Goal: Task Accomplishment & Management: Complete application form

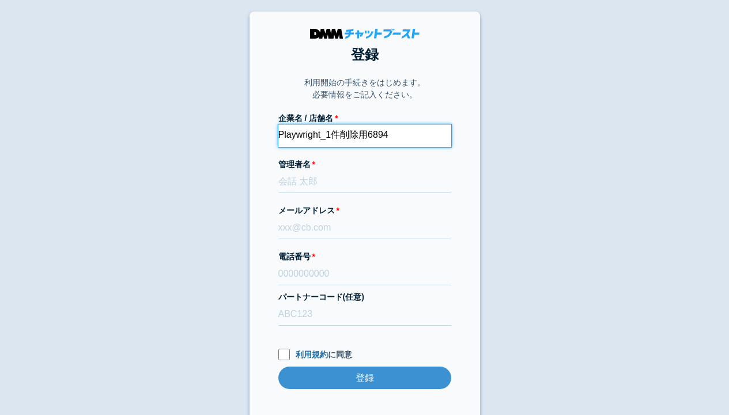
type input "Playwright_1件削除用6894"
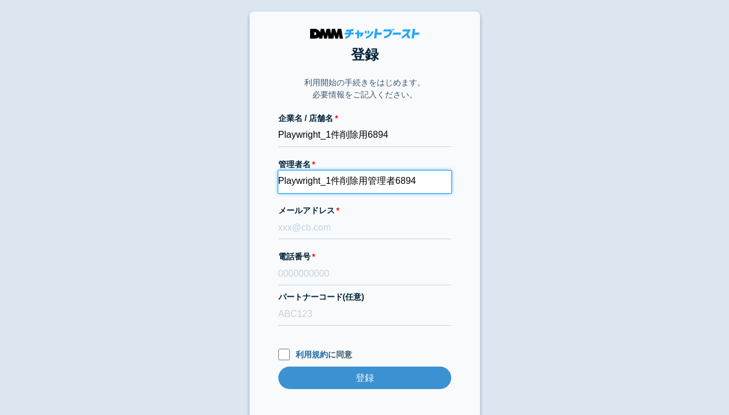
type input "Playwright_1件削除用管理者6894"
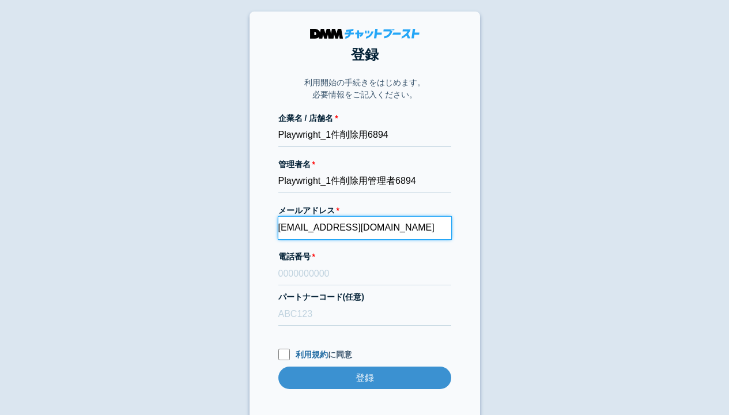
type input "[EMAIL_ADDRESS][DOMAIN_NAME]"
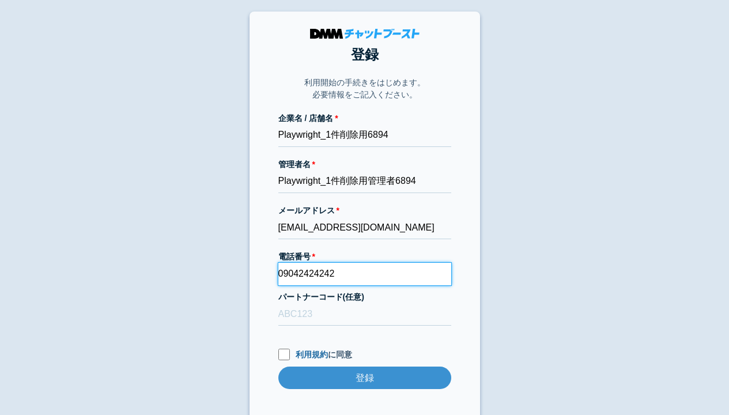
type input "09042424242"
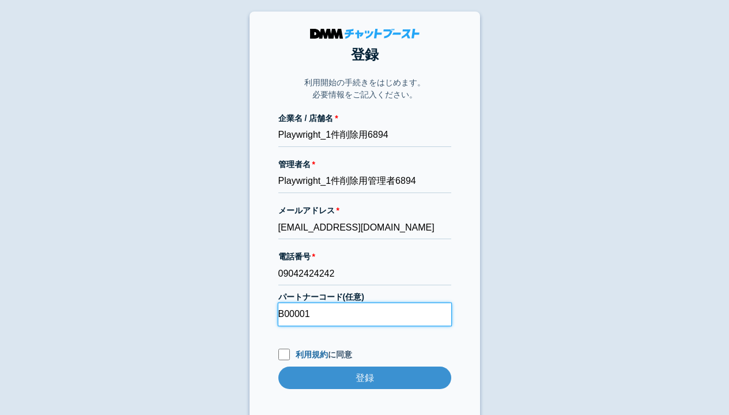
type input "B00001"
click at [283, 354] on input "利用規約 に同意" at bounding box center [284, 355] width 12 height 12
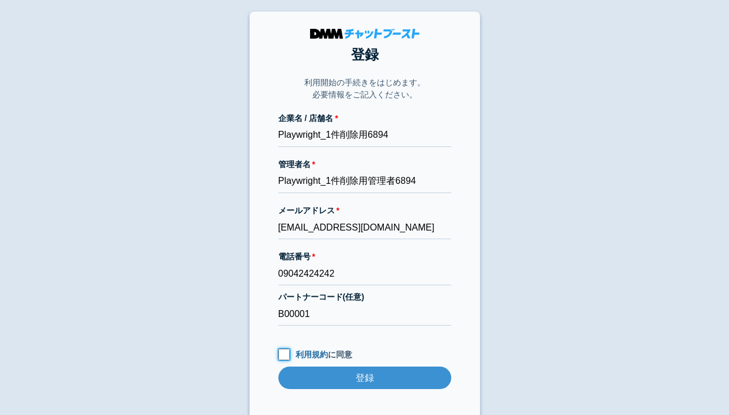
checkbox input "true"
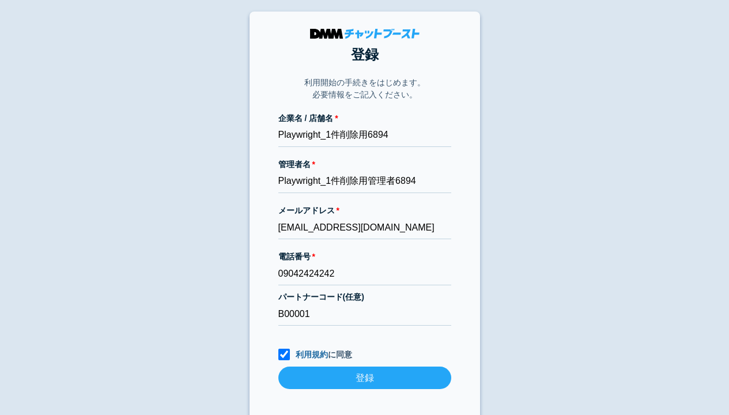
click at [364, 377] on input "登録" at bounding box center [364, 377] width 173 height 22
